Goal: Transaction & Acquisition: Book appointment/travel/reservation

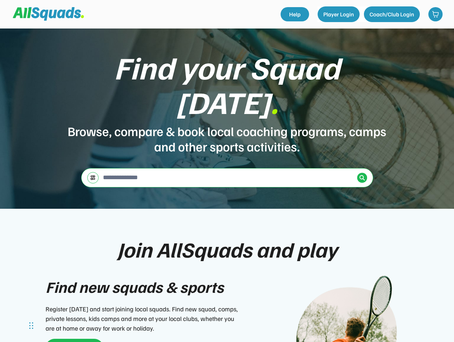
click at [227, 171] on div "Find your Squad [DATE] . Browse, compare & book local coaching programs, camps …" at bounding box center [227, 118] width 454 height 180
click at [227, 185] on div "Find your Squad [DATE] . Browse, compare & book local coaching programs, camps …" at bounding box center [227, 118] width 454 height 180
click at [227, 123] on div "Browse, compare & book local coaching programs, camps and other sports activiti…" at bounding box center [227, 138] width 320 height 31
click at [227, 97] on div "Find your Squad [DATE] ." at bounding box center [227, 84] width 320 height 69
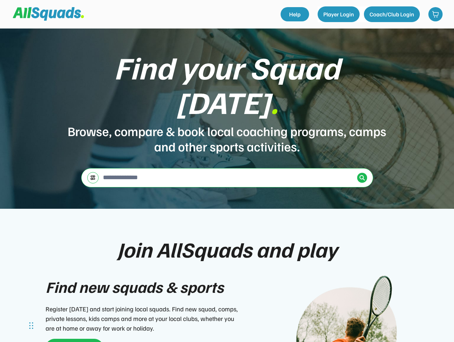
click at [227, 79] on div "Find your Squad [DATE] ." at bounding box center [227, 84] width 320 height 69
click at [227, 123] on div "Browse, compare & book local coaching programs, camps and other sports activiti…" at bounding box center [227, 138] width 320 height 31
click at [227, 170] on input "input" at bounding box center [227, 177] width 253 height 14
click at [93, 175] on img at bounding box center [93, 177] width 6 height 5
